Goal: Transaction & Acquisition: Download file/media

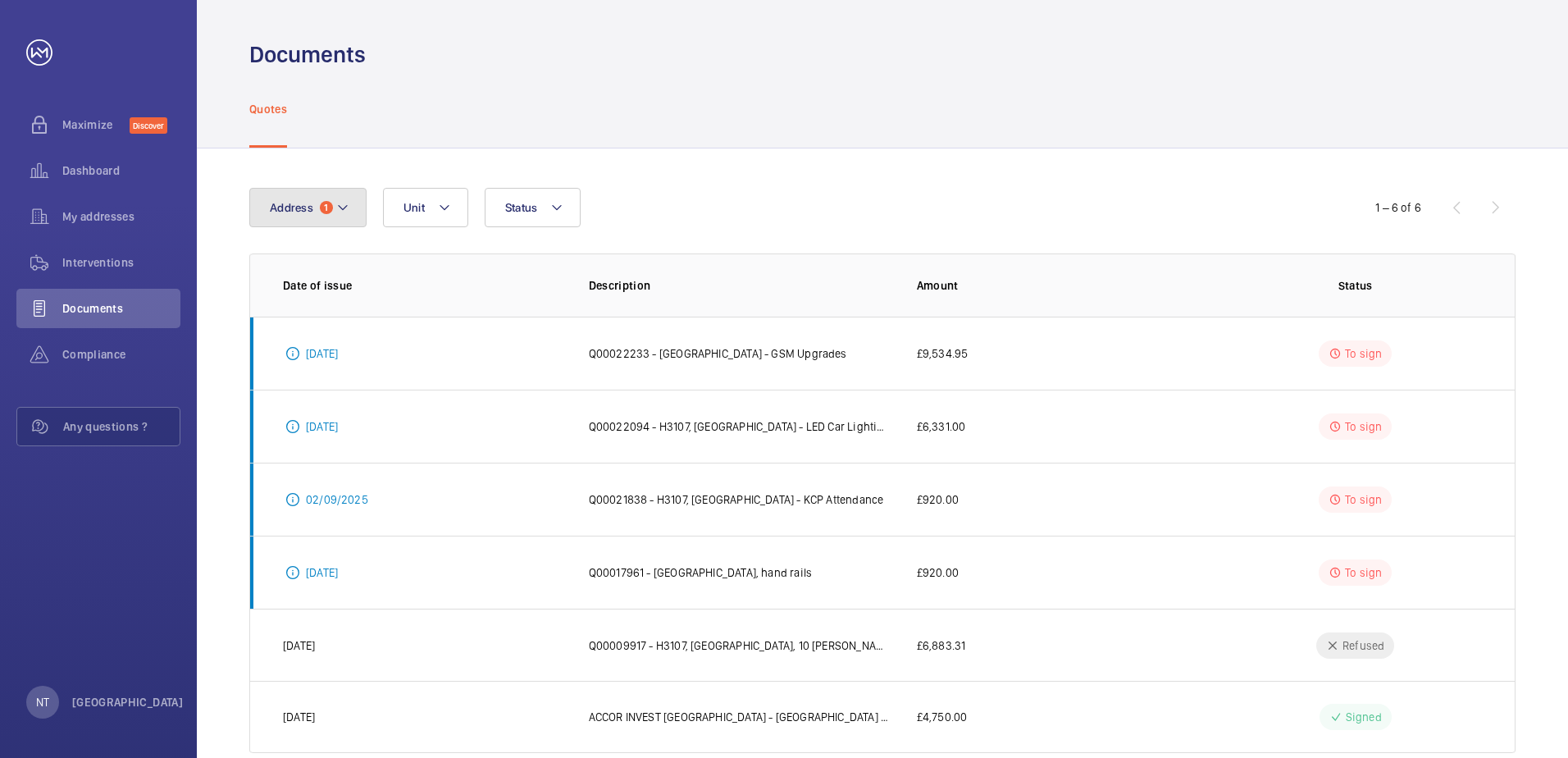
click at [345, 205] on mat-icon at bounding box center [342, 207] width 13 height 20
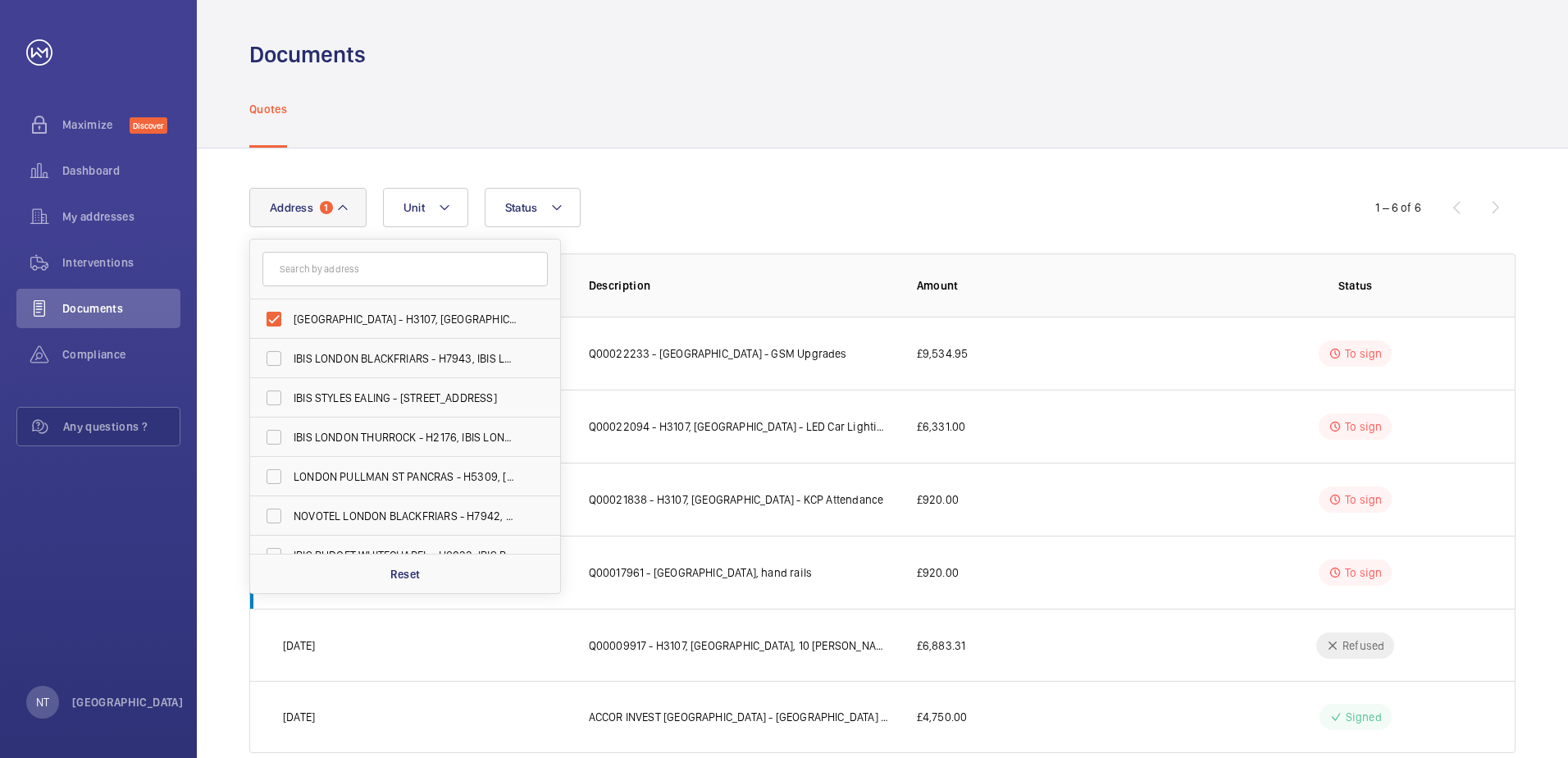
click at [344, 205] on mat-icon at bounding box center [342, 207] width 13 height 20
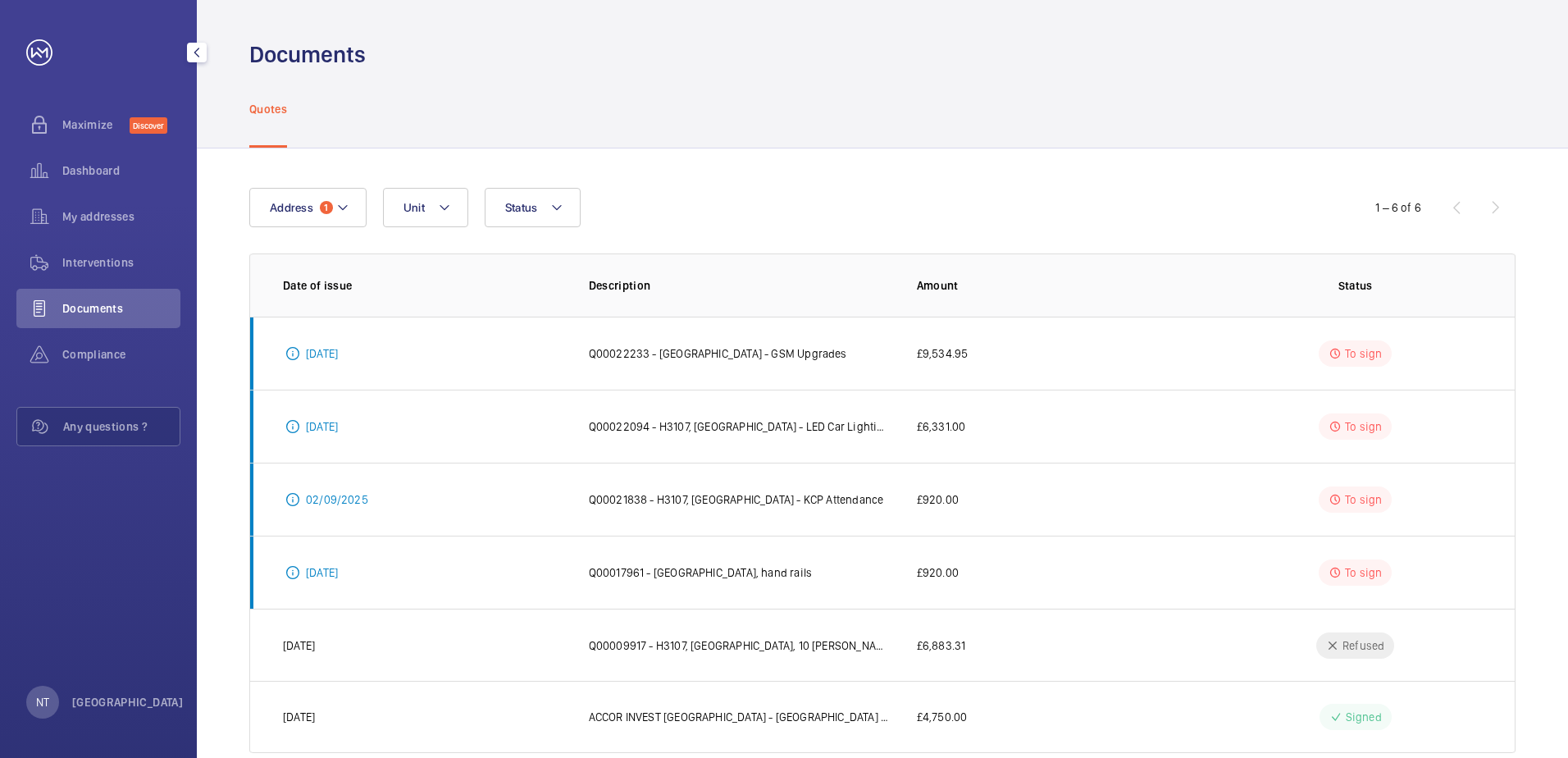
click at [90, 305] on span "Documents" at bounding box center [121, 308] width 118 height 17
click at [89, 264] on span "Interventions" at bounding box center [121, 262] width 118 height 17
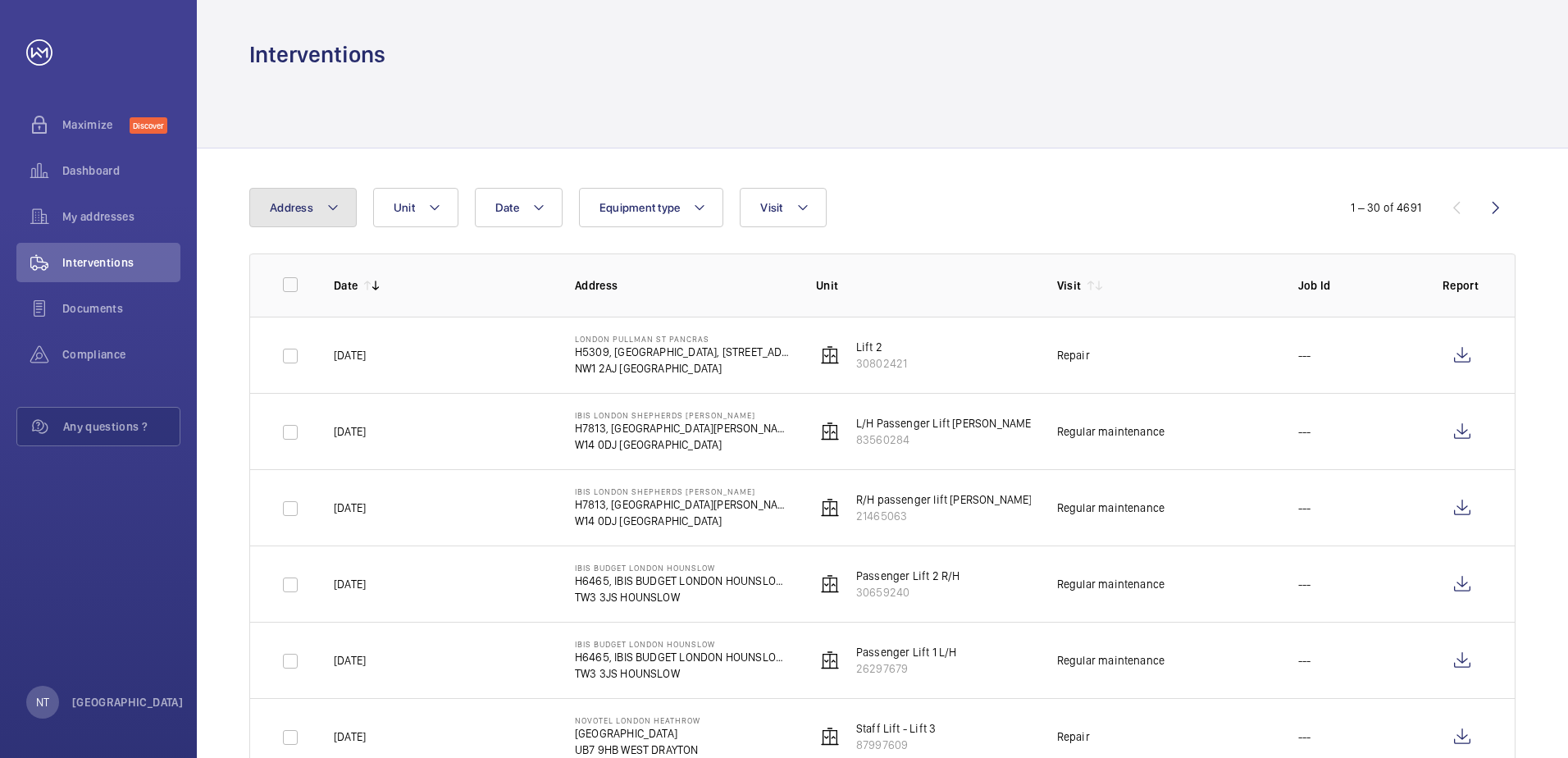
click at [338, 208] on mat-icon at bounding box center [332, 207] width 13 height 20
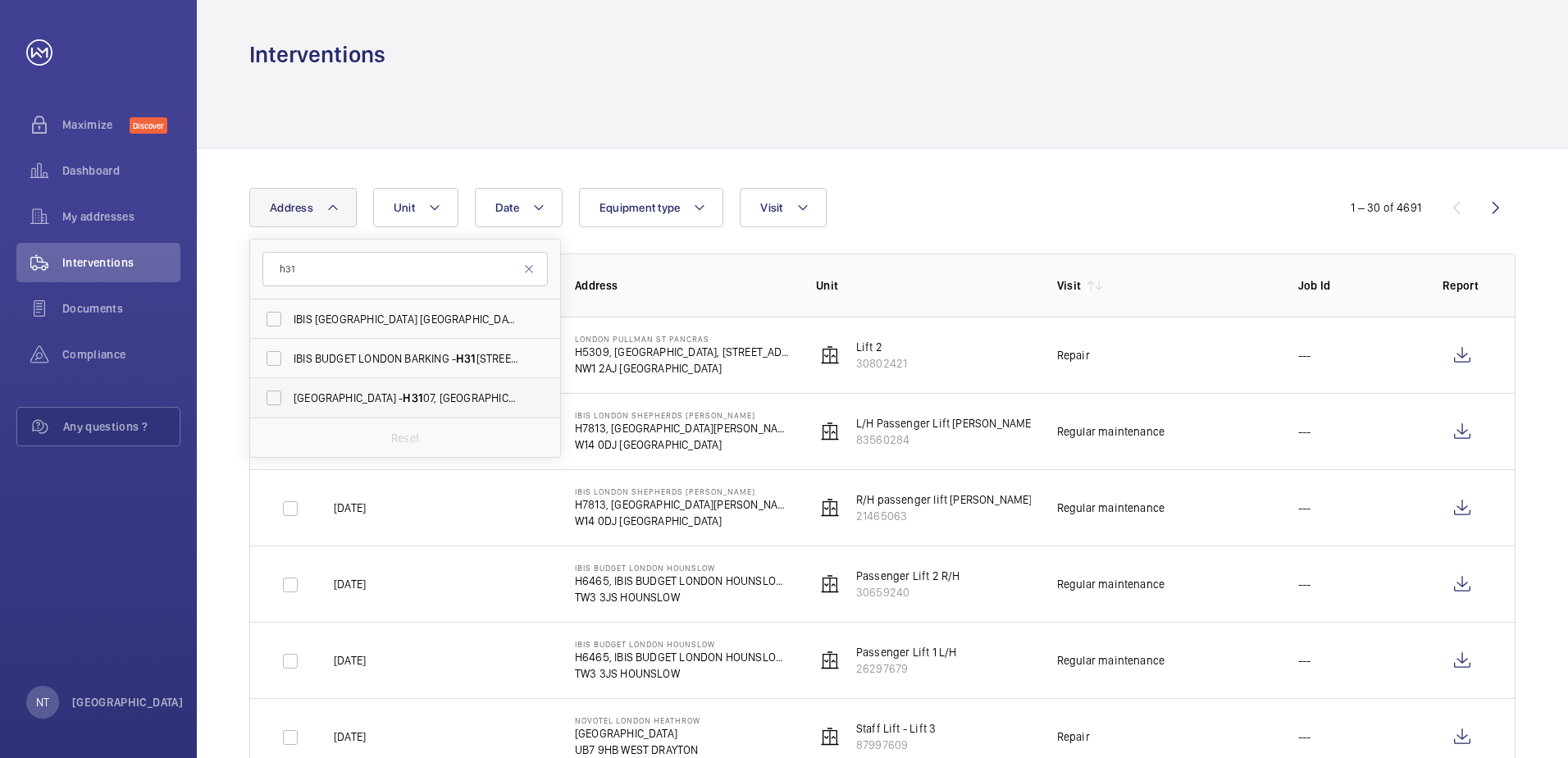
type input "h31"
click at [352, 393] on span "[GEOGRAPHIC_DATA] - H31 07, [GEOGRAPHIC_DATA], [STREET_ADDRESS][PERSON_NAME]" at bounding box center [406, 398] width 225 height 17
click at [291, 393] on input "[GEOGRAPHIC_DATA] - H31 07, [GEOGRAPHIC_DATA], [STREET_ADDRESS][PERSON_NAME]" at bounding box center [274, 397] width 33 height 33
checkbox input "true"
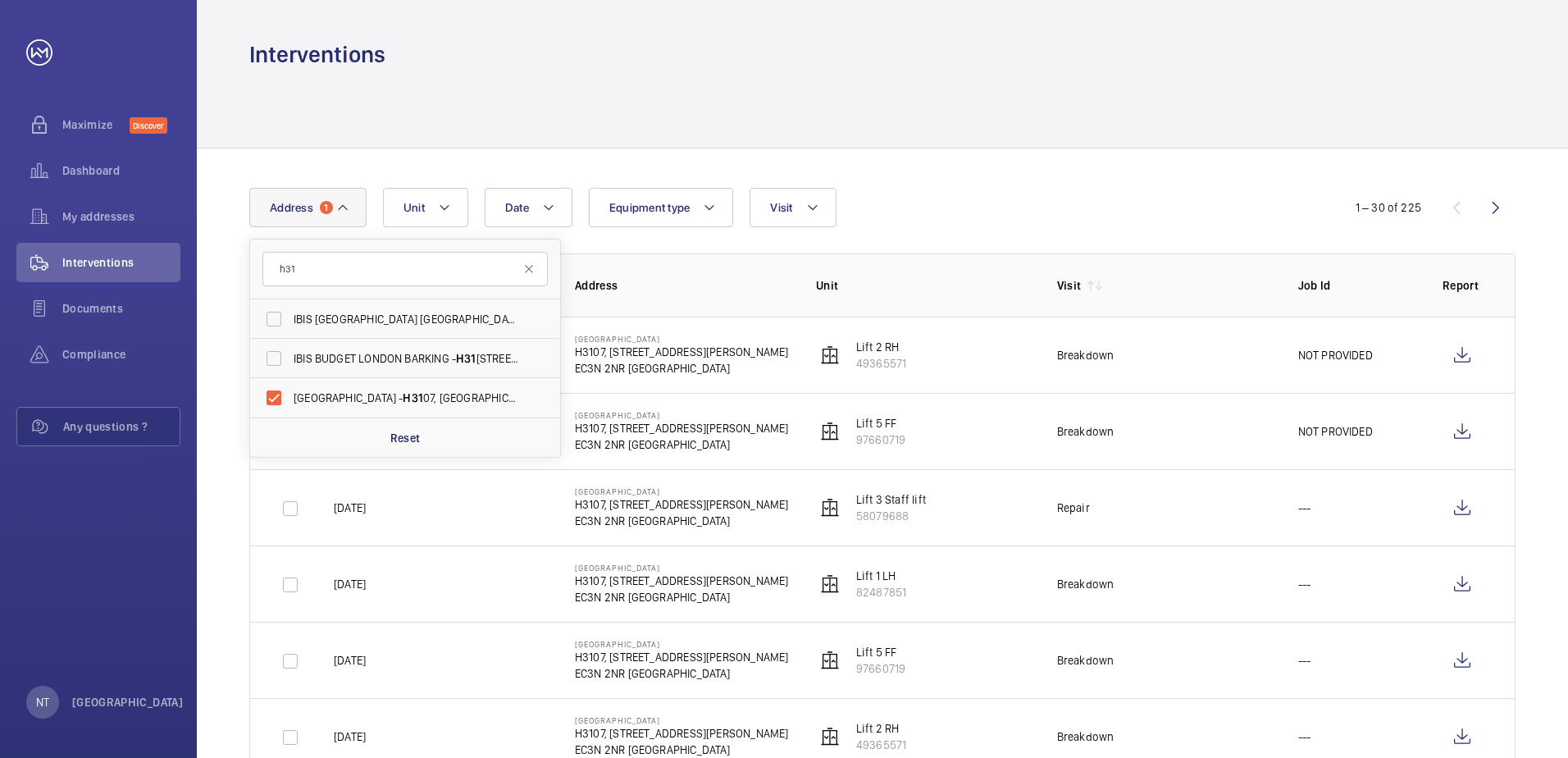
click at [756, 120] on div at bounding box center [882, 108] width 1266 height 78
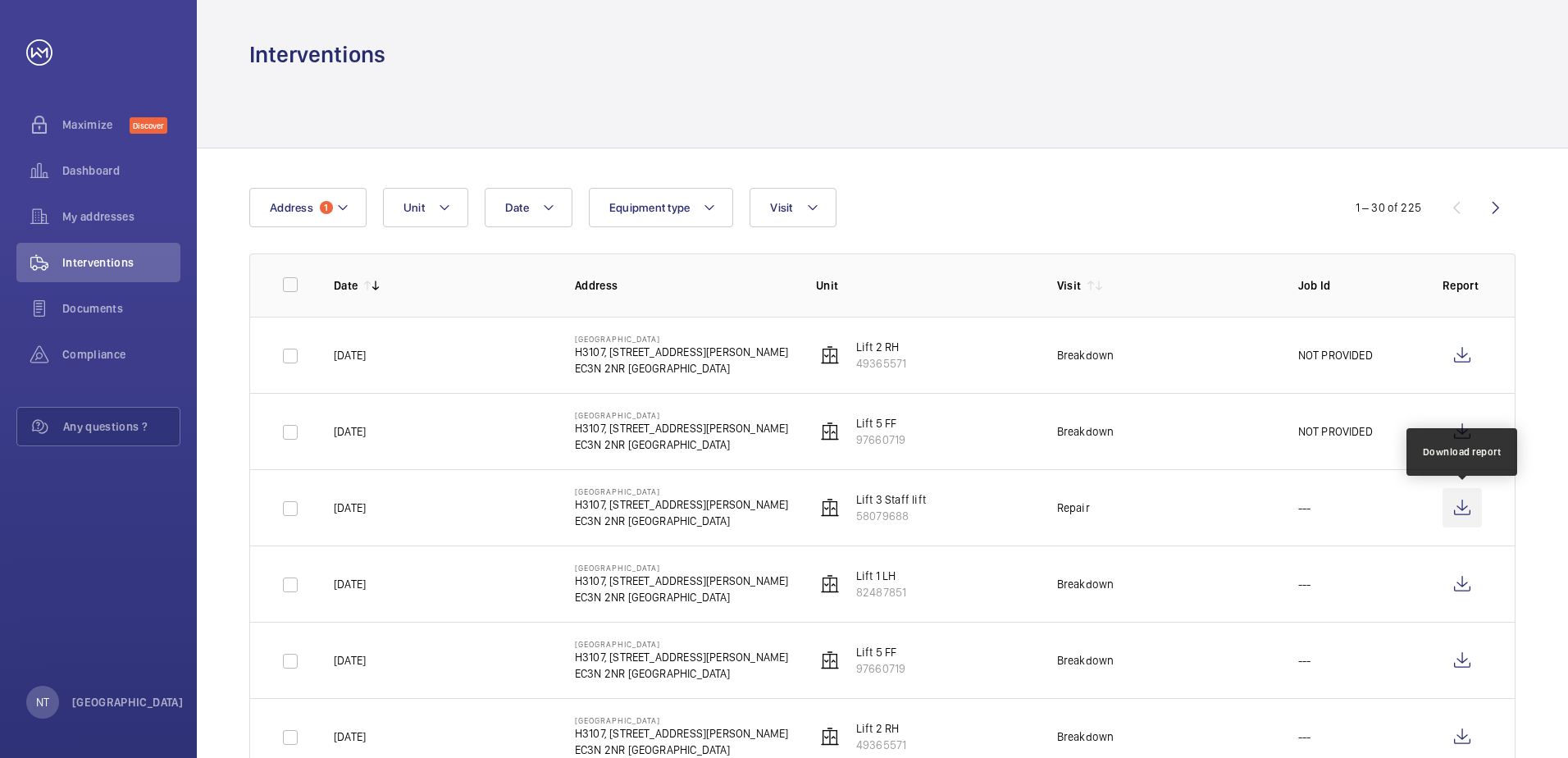
click at [1466, 511] on wm-front-icon-button at bounding box center [1463, 508] width 40 height 40
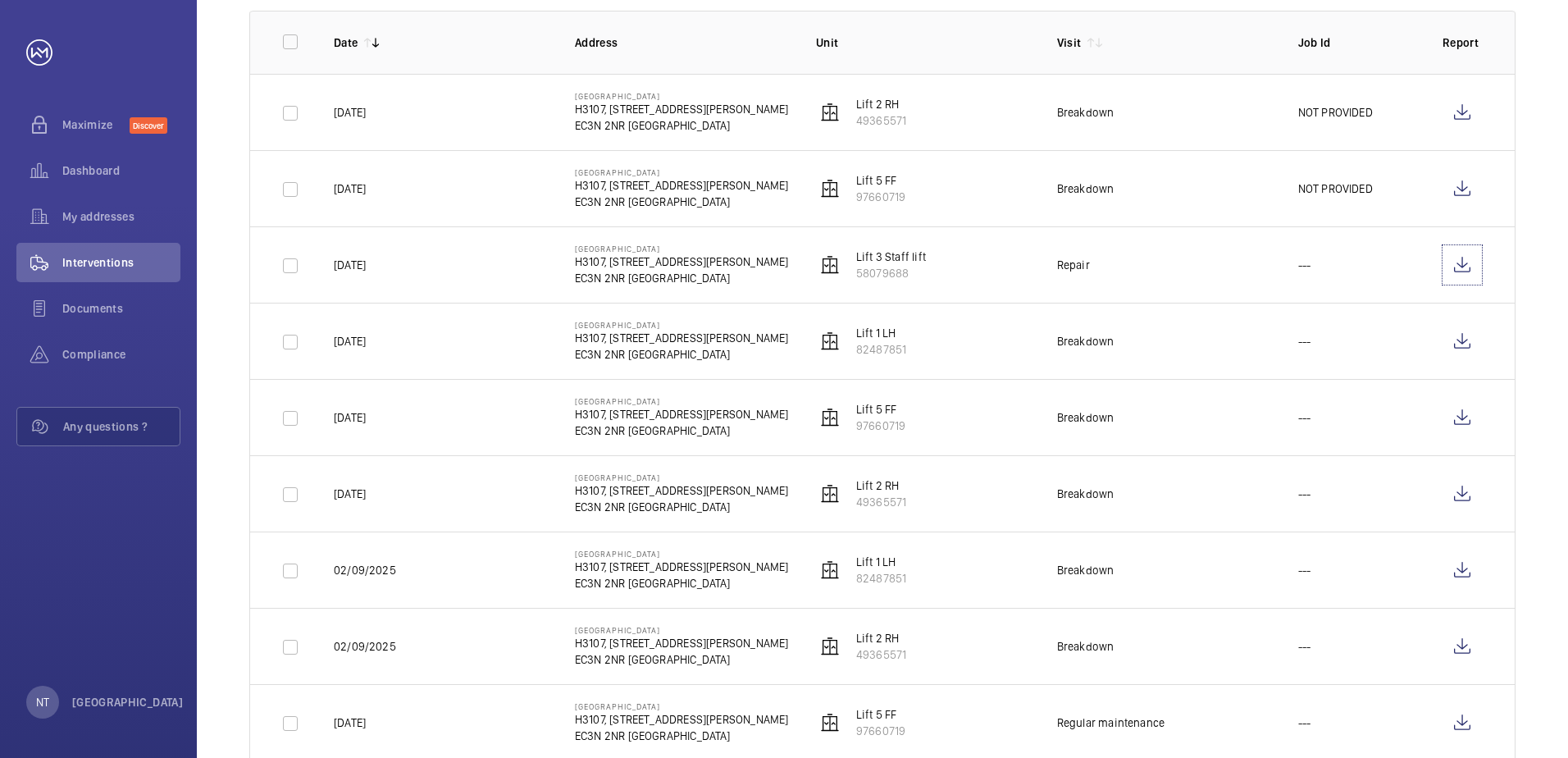
scroll to position [164, 0]
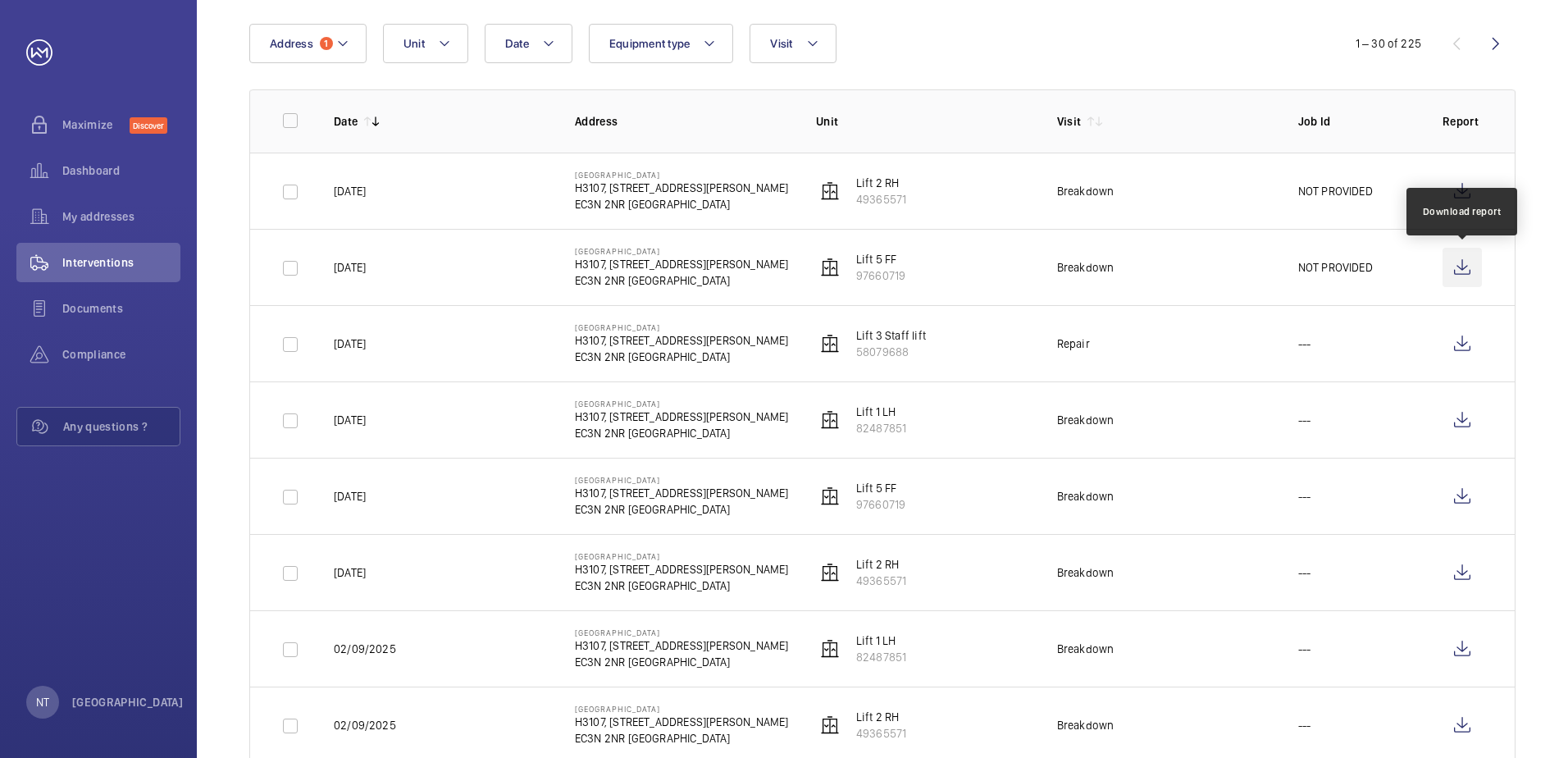
click at [1467, 272] on wm-front-icon-button at bounding box center [1463, 268] width 40 height 40
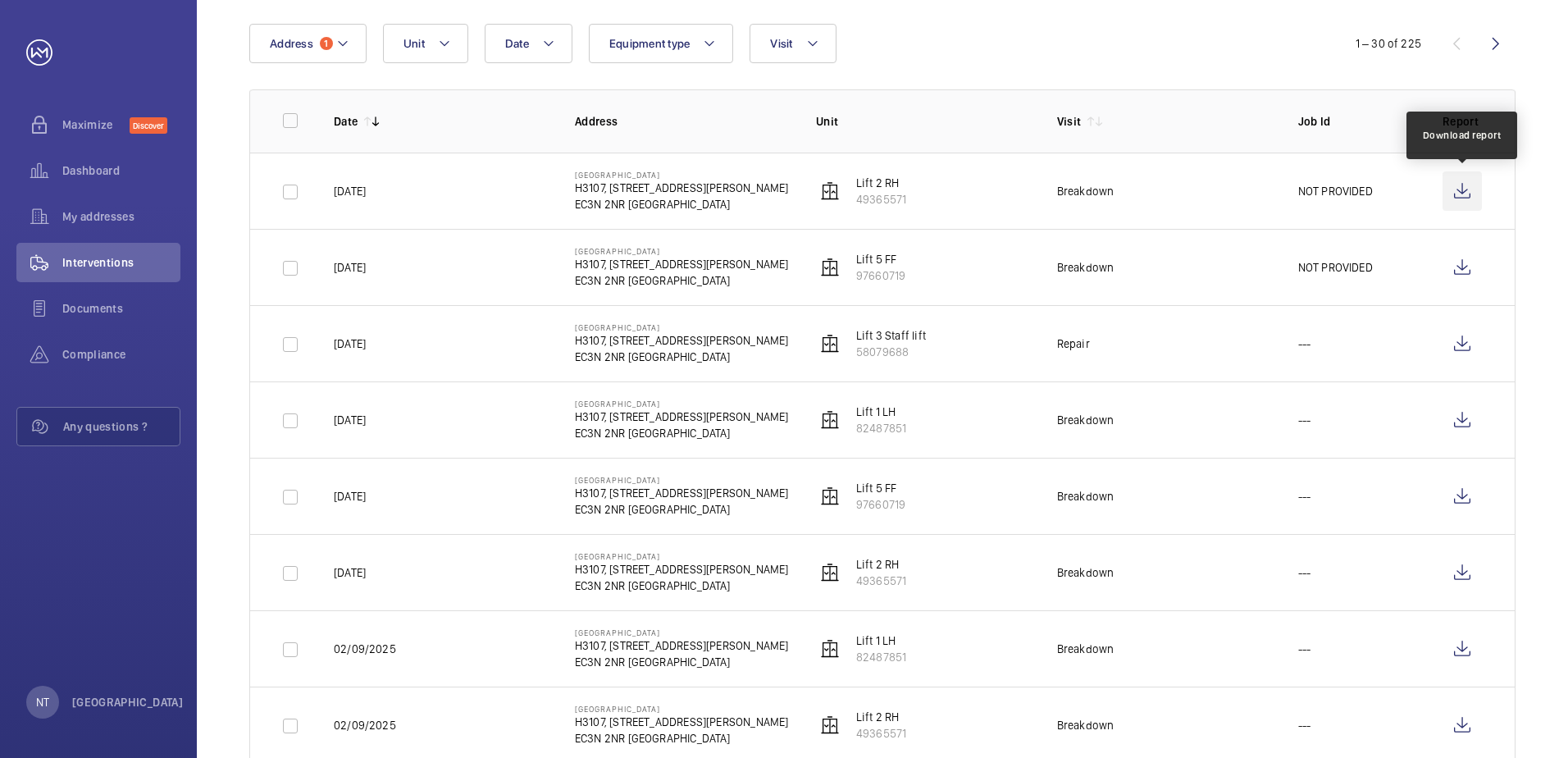
click at [1458, 192] on wm-front-icon-button at bounding box center [1463, 191] width 40 height 40
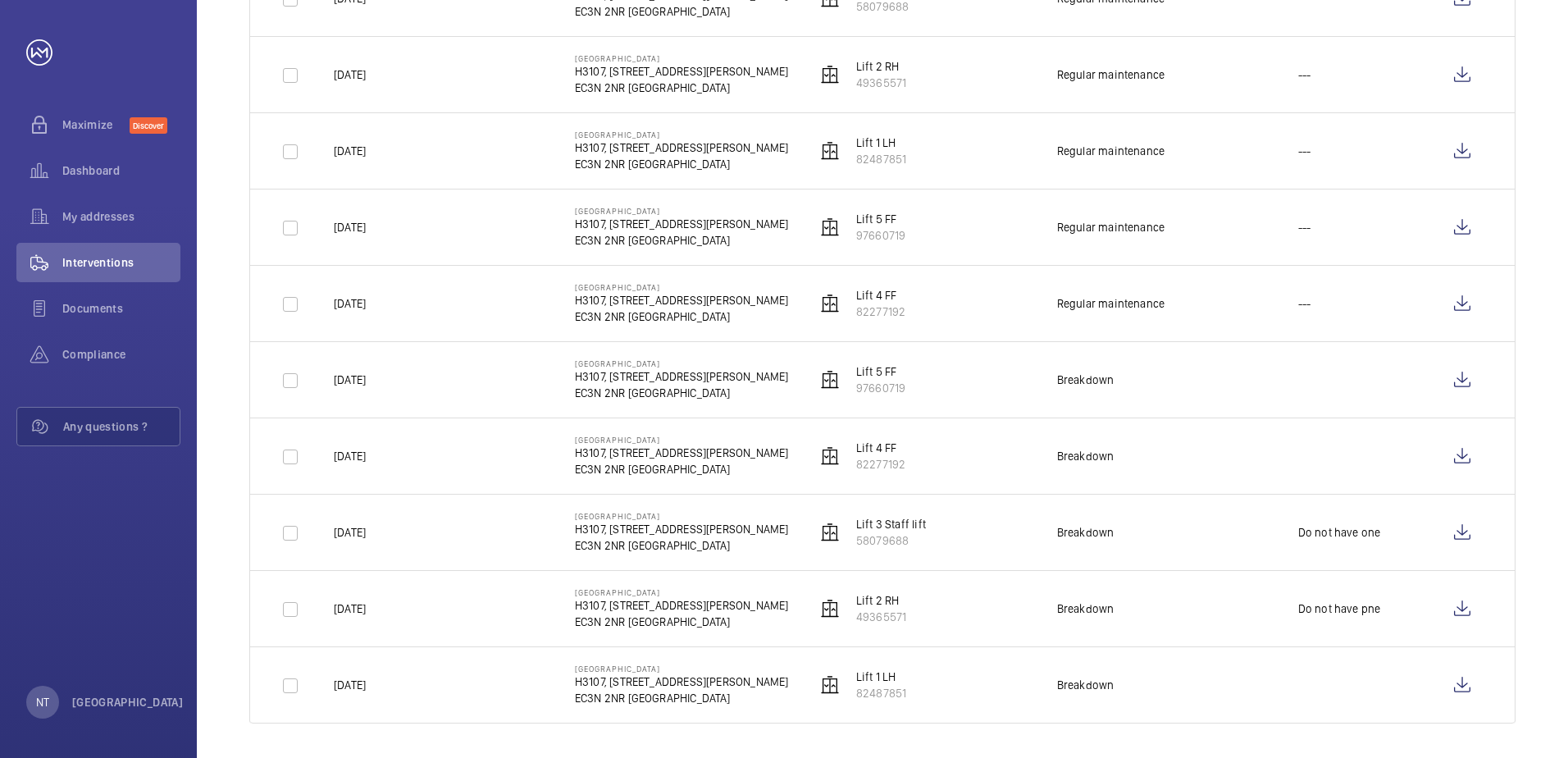
scroll to position [1887, 0]
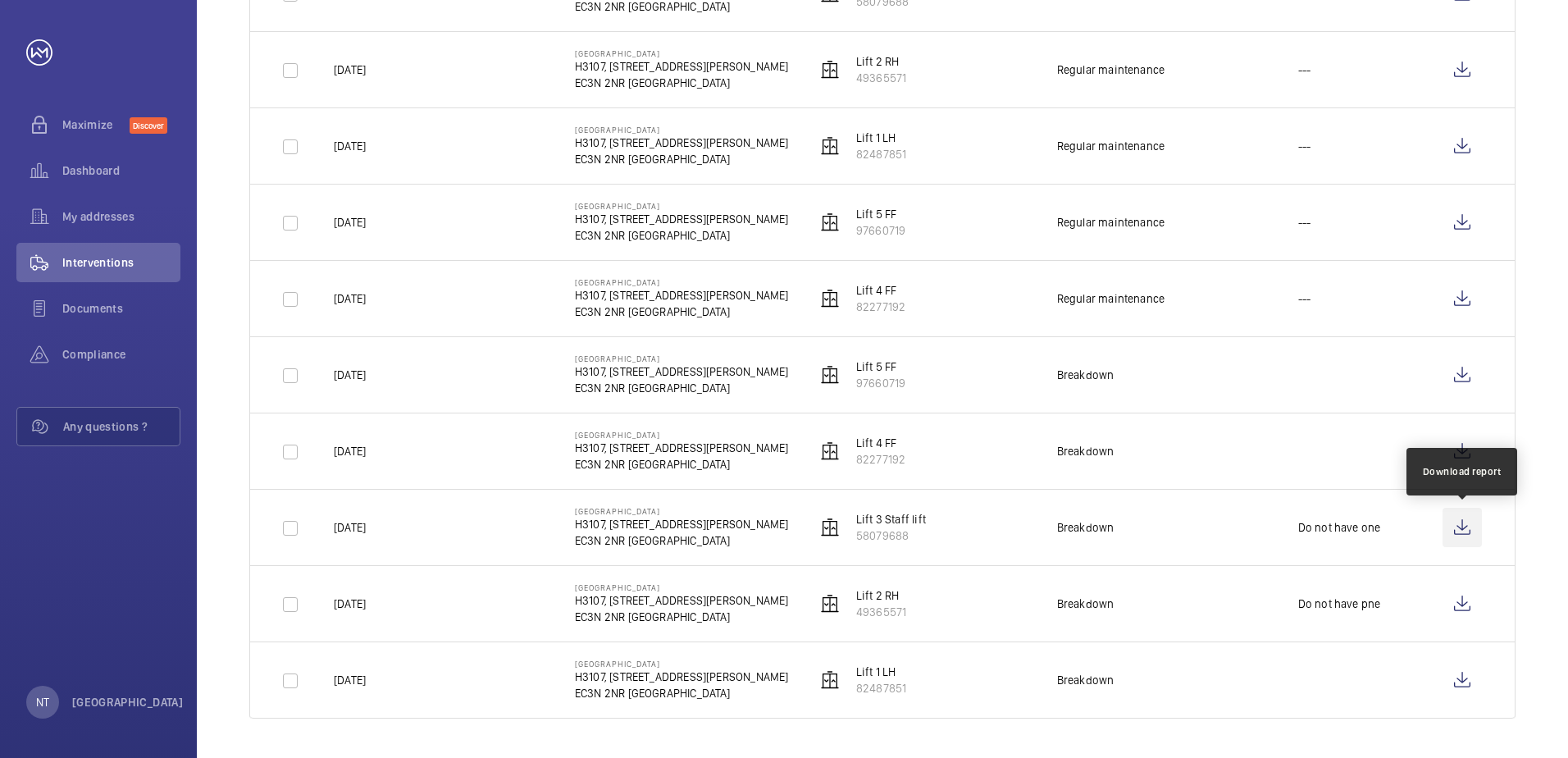
click at [1466, 524] on wm-front-icon-button at bounding box center [1463, 528] width 40 height 40
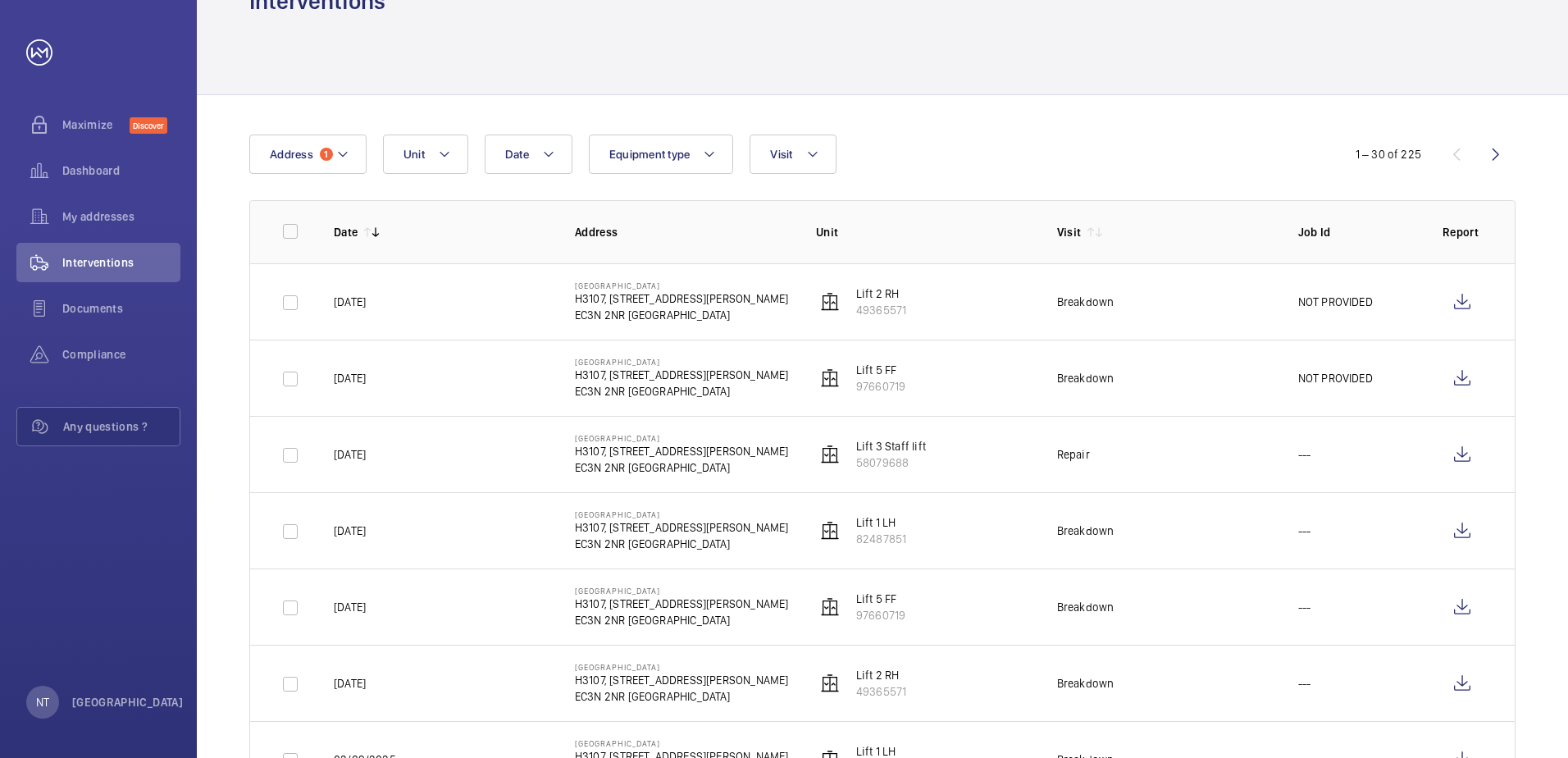
scroll to position [82, 0]
